Goal: Navigation & Orientation: Find specific page/section

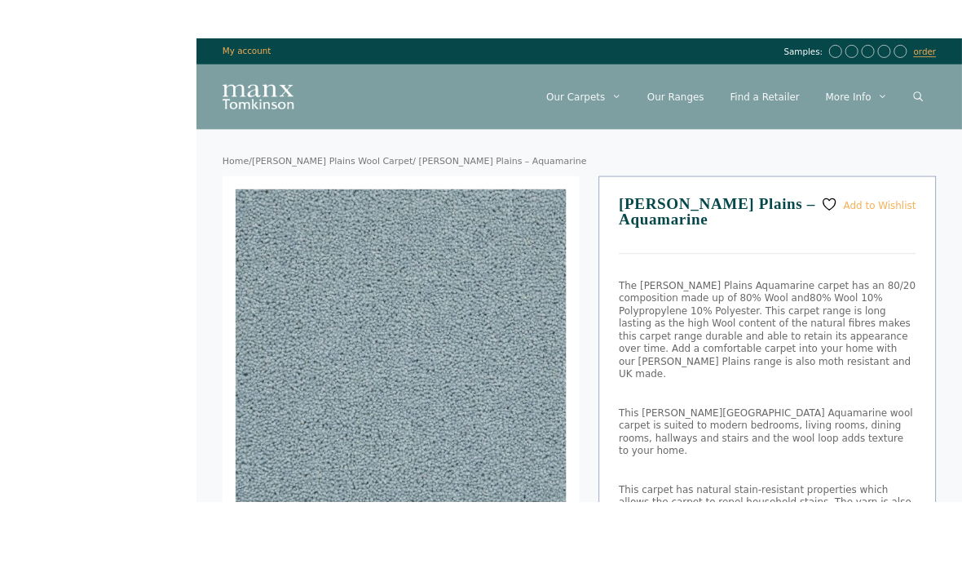
scroll to position [5, 0]
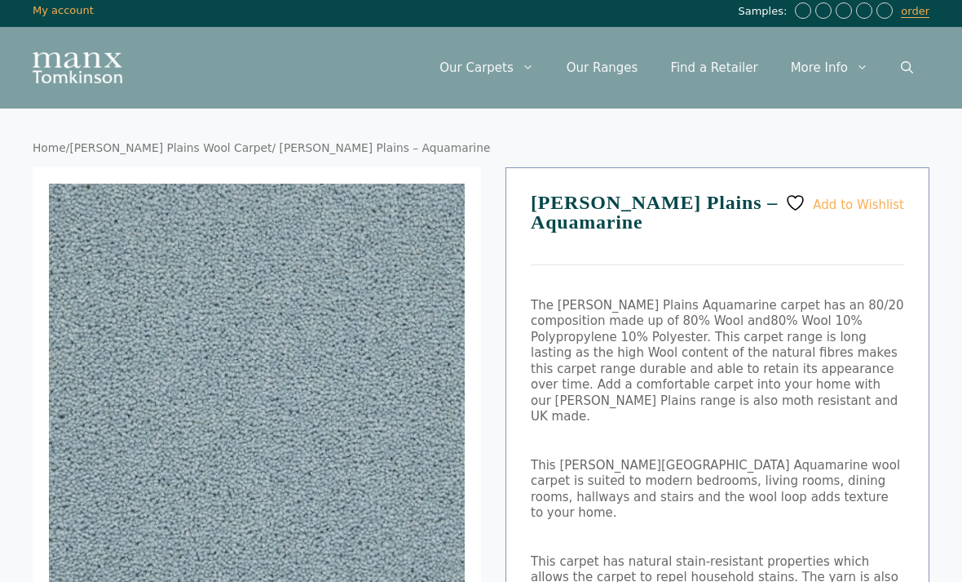
click at [621, 68] on link "Our Ranges" at bounding box center [603, 68] width 104 height 49
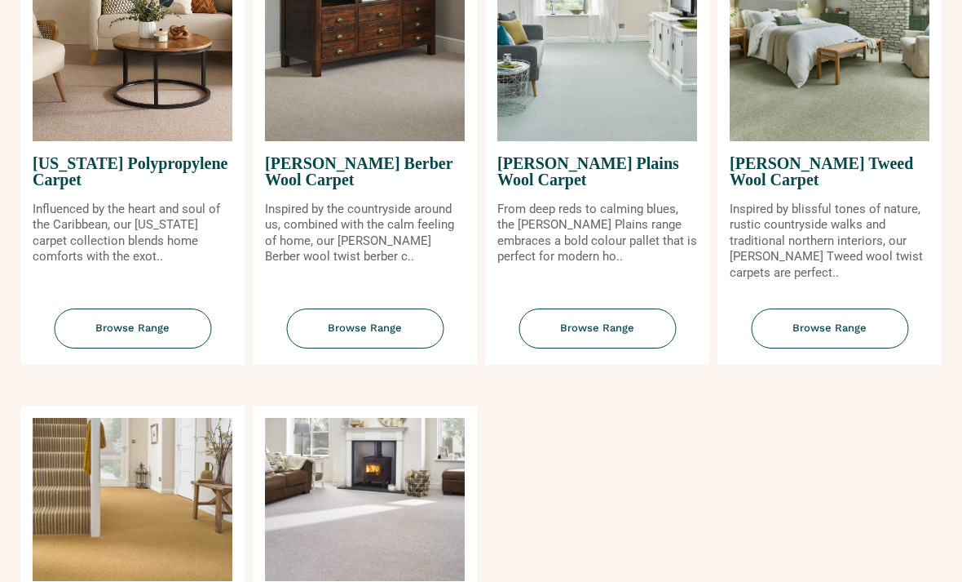
scroll to position [1604, 0]
click at [570, 104] on img at bounding box center [598, 59] width 200 height 163
click at [615, 330] on span "Browse Range" at bounding box center [597, 328] width 157 height 40
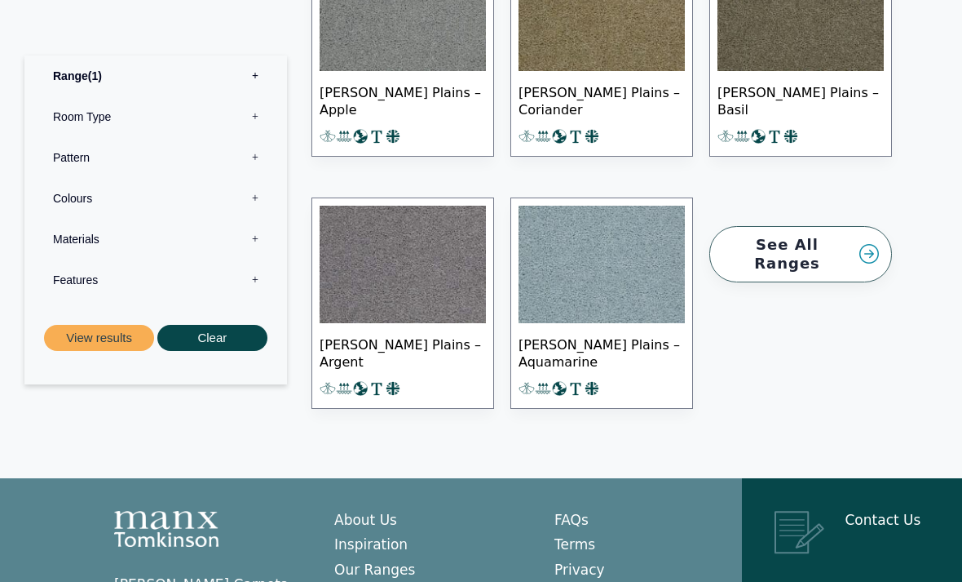
scroll to position [2252, 0]
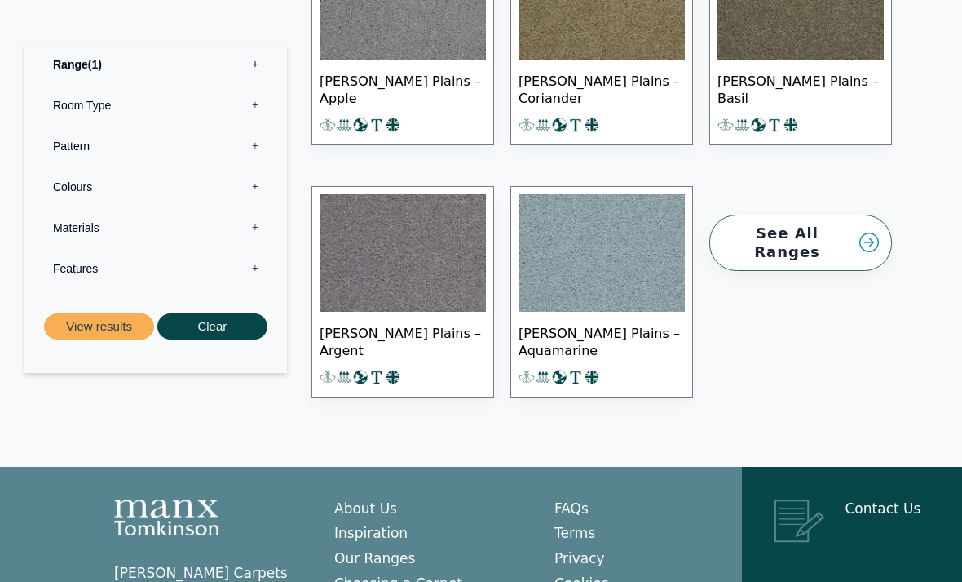
click at [582, 267] on img at bounding box center [602, 252] width 166 height 117
